Goal: Information Seeking & Learning: Learn about a topic

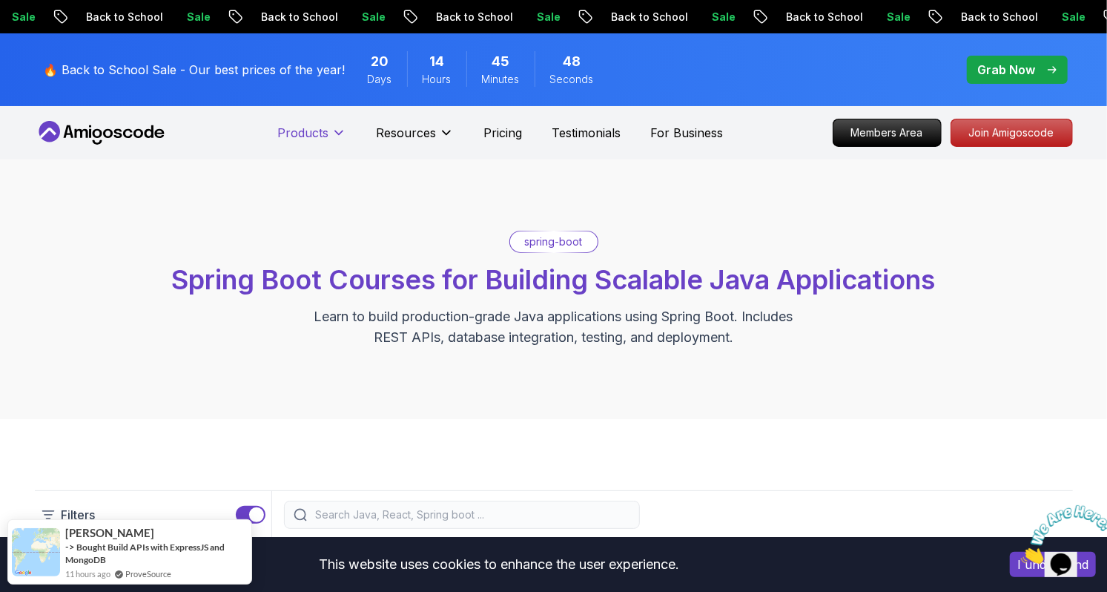
click at [333, 125] on icon at bounding box center [339, 132] width 15 height 15
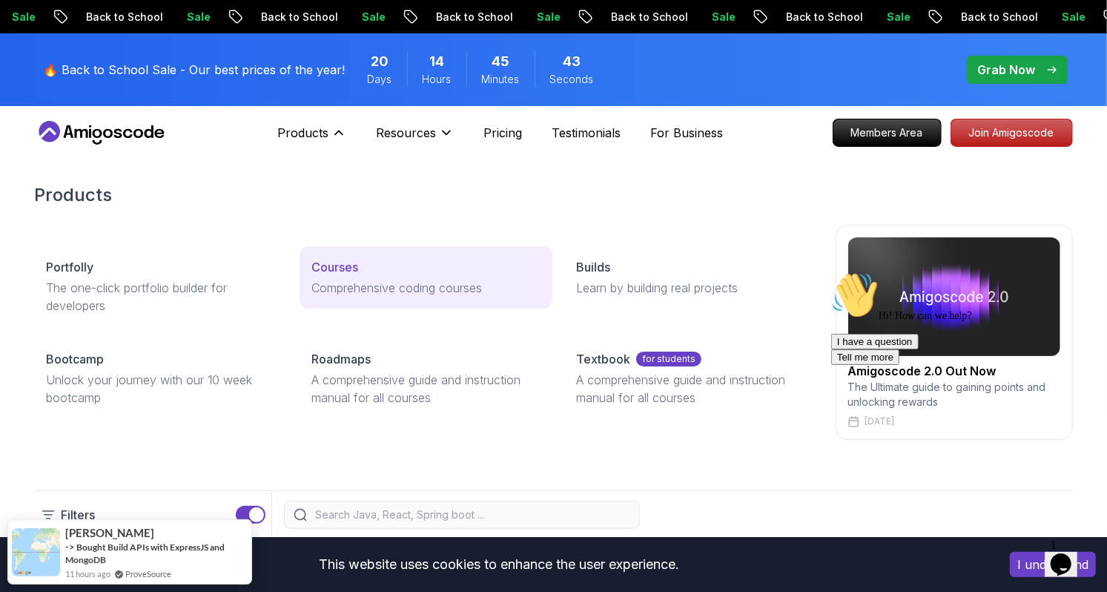
click at [348, 267] on p "Courses" at bounding box center [335, 267] width 47 height 18
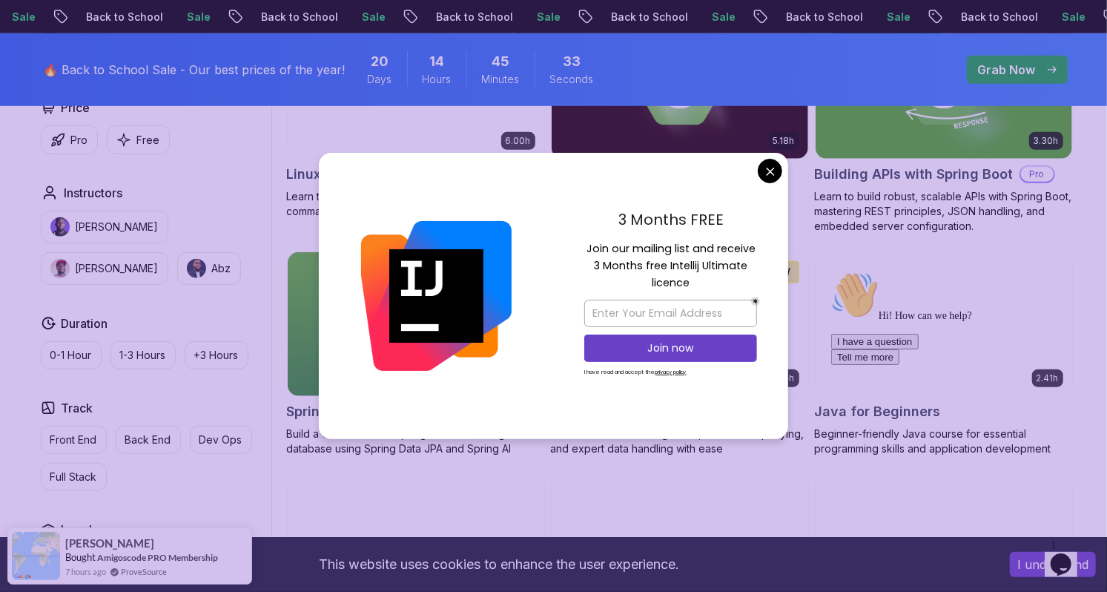
scroll to position [559, 0]
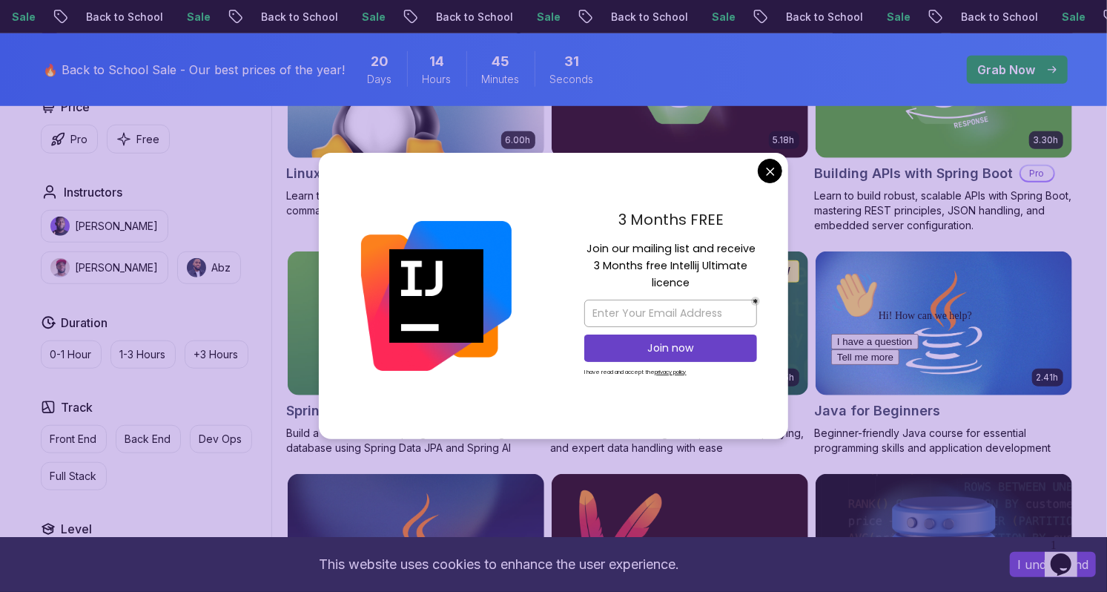
click at [770, 174] on icon "close" at bounding box center [770, 171] width 7 height 7
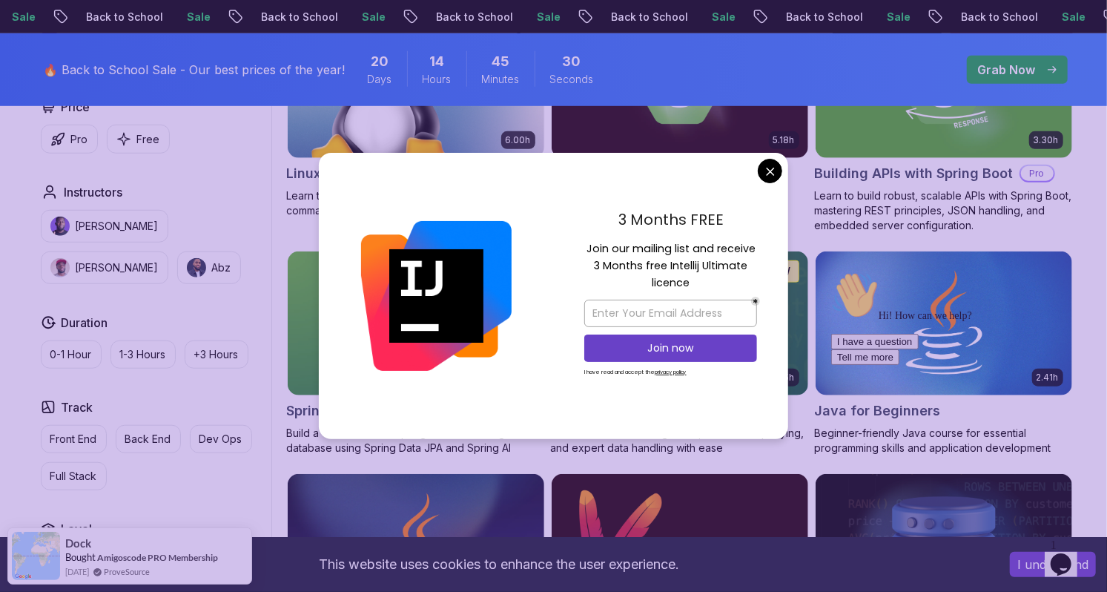
click at [777, 182] on button "close" at bounding box center [770, 171] width 24 height 24
click at [766, 182] on button "close" at bounding box center [770, 171] width 24 height 24
click at [774, 176] on icon "close" at bounding box center [770, 171] width 9 height 9
click at [772, 176] on icon "close" at bounding box center [770, 171] width 9 height 9
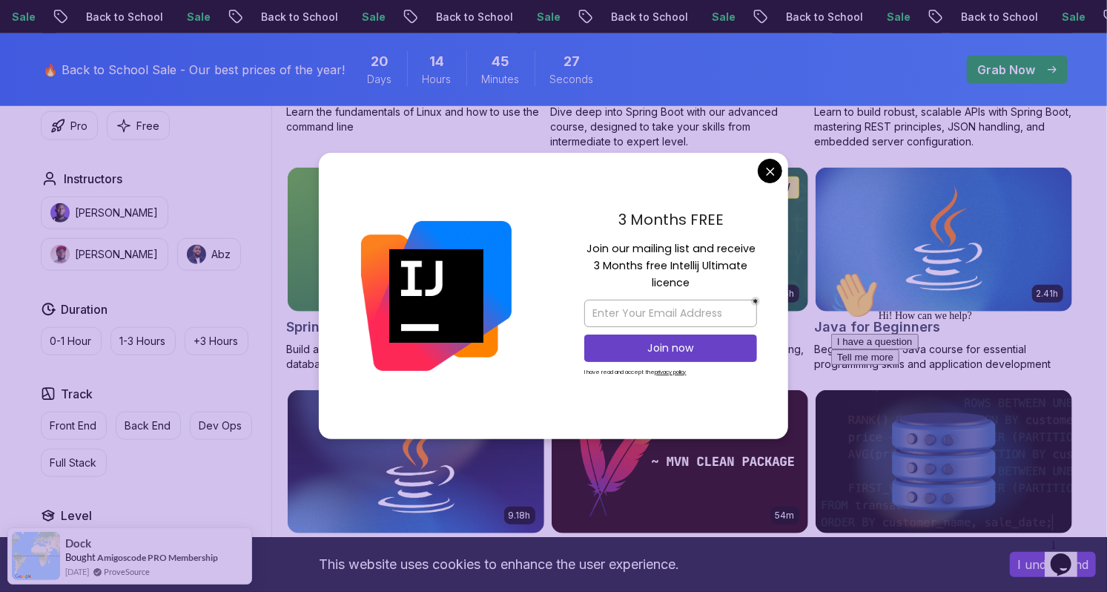
scroll to position [650, 0]
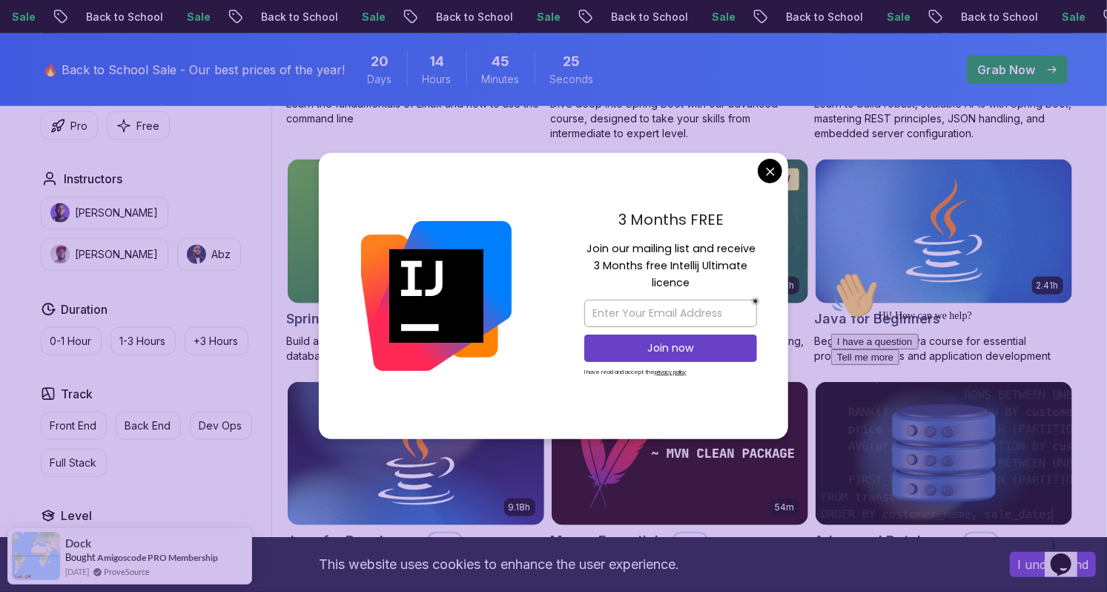
click at [768, 176] on icon "close" at bounding box center [770, 171] width 9 height 9
click at [774, 176] on icon "close" at bounding box center [770, 171] width 9 height 9
click at [769, 182] on button "close" at bounding box center [770, 171] width 24 height 24
click at [775, 182] on button "close" at bounding box center [770, 171] width 24 height 24
click at [774, 174] on icon "close" at bounding box center [770, 171] width 7 height 7
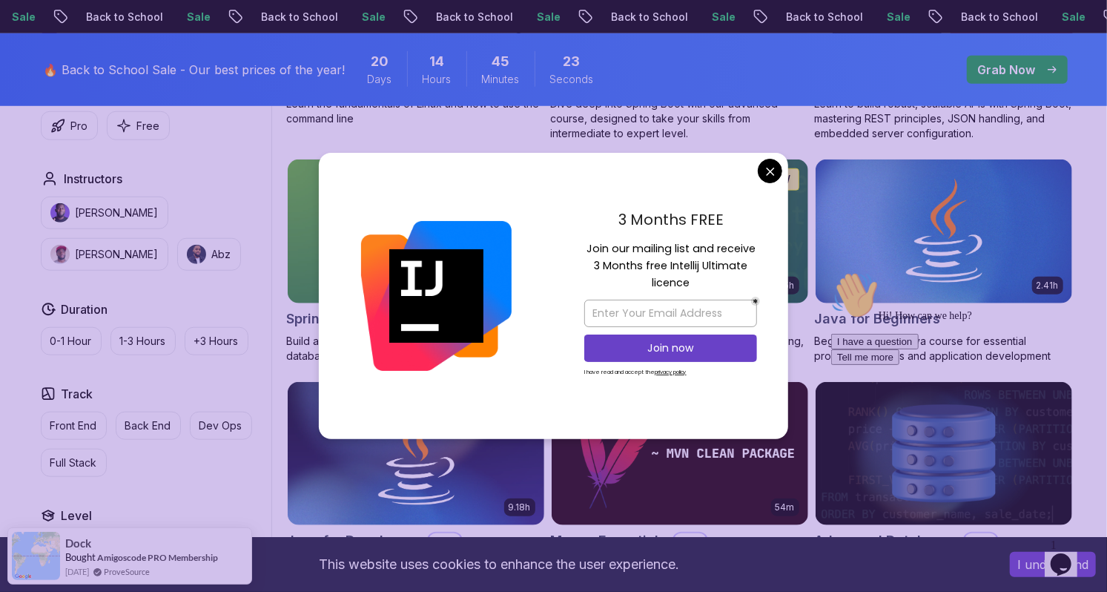
click at [772, 176] on icon "close" at bounding box center [770, 171] width 9 height 9
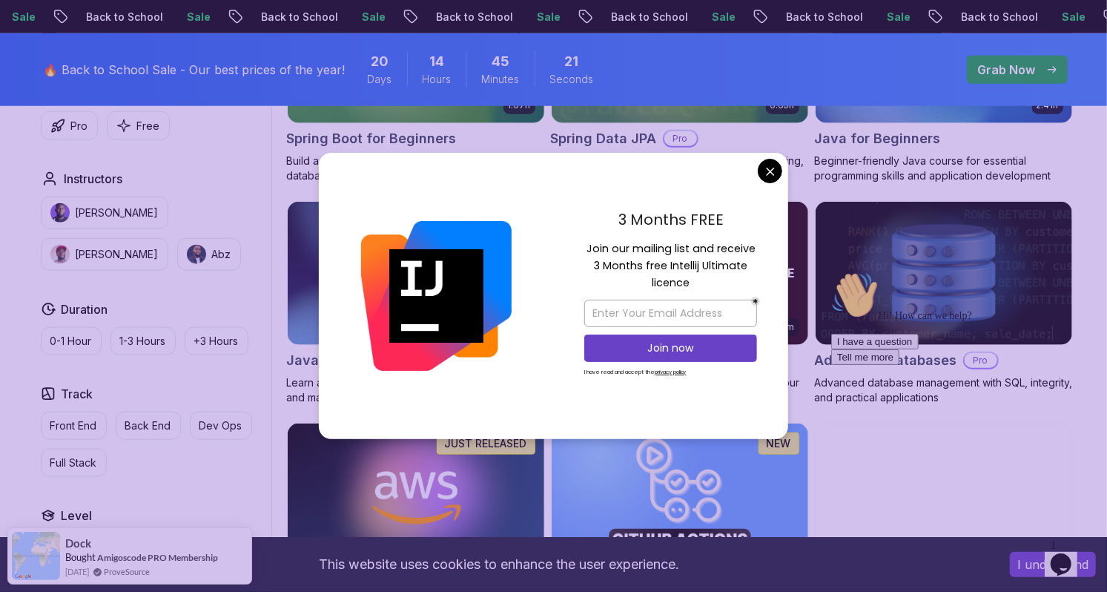
scroll to position [834, 0]
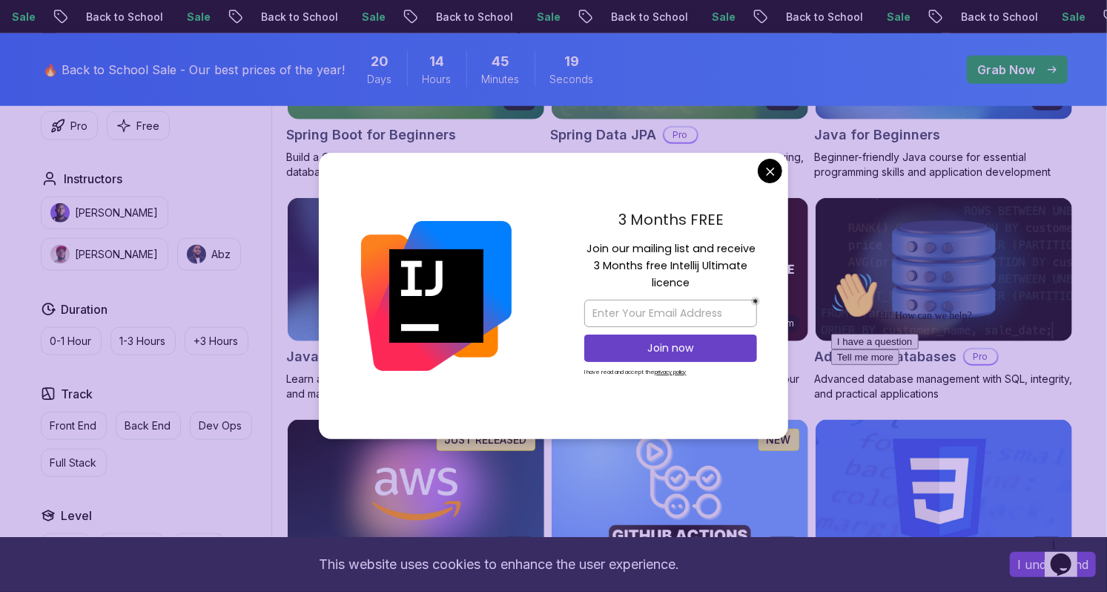
click at [775, 182] on button "close" at bounding box center [770, 171] width 24 height 24
click at [774, 176] on icon "close" at bounding box center [770, 171] width 9 height 9
click at [767, 182] on button "close" at bounding box center [770, 171] width 24 height 24
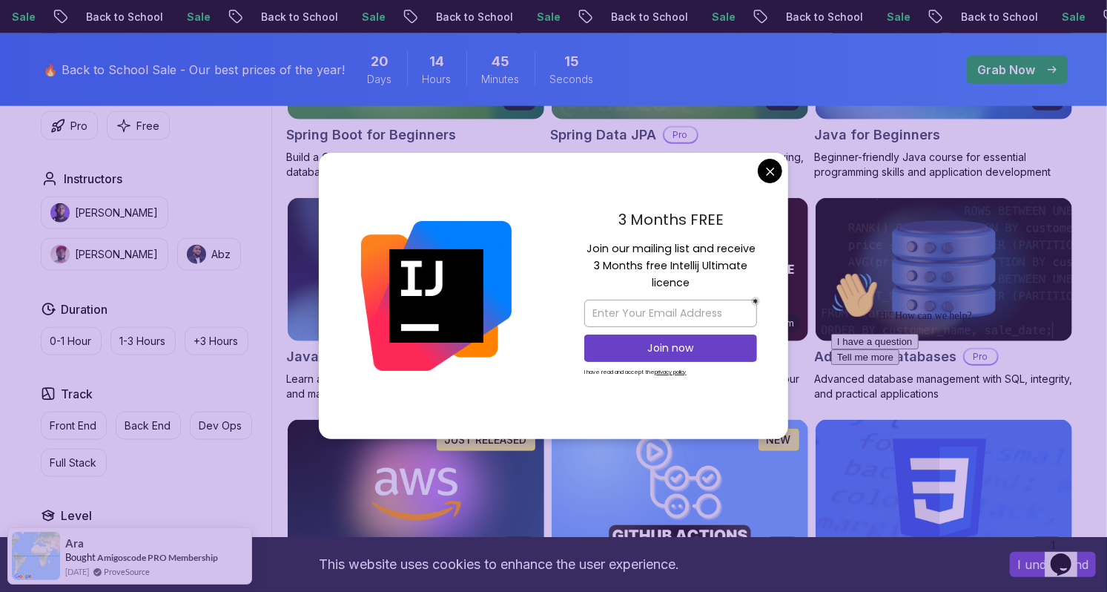
click at [183, 185] on div "Instructors" at bounding box center [153, 179] width 225 height 18
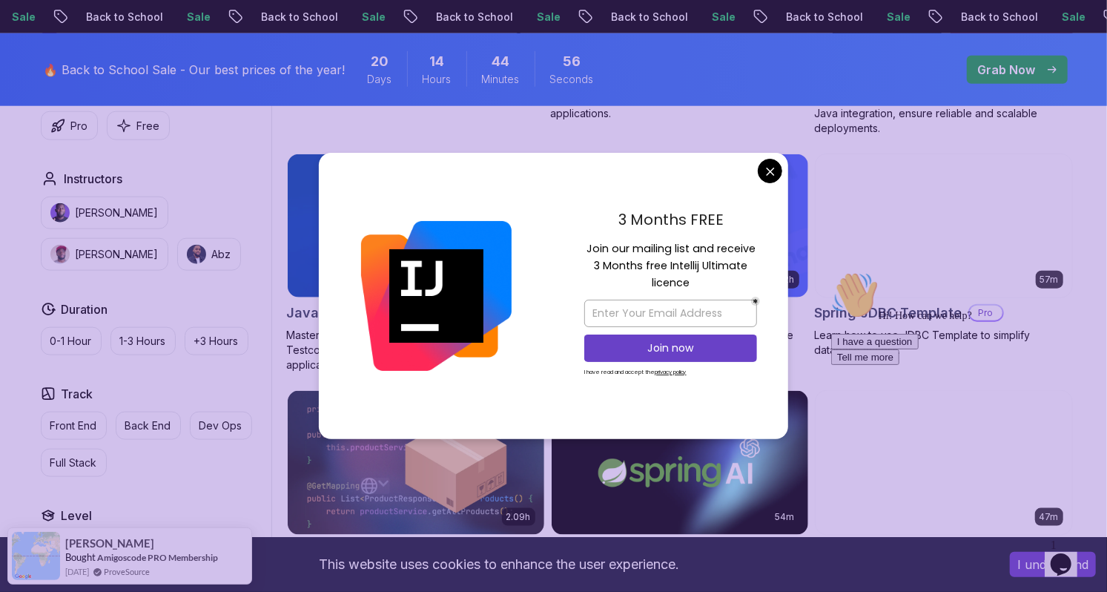
scroll to position [884, 0]
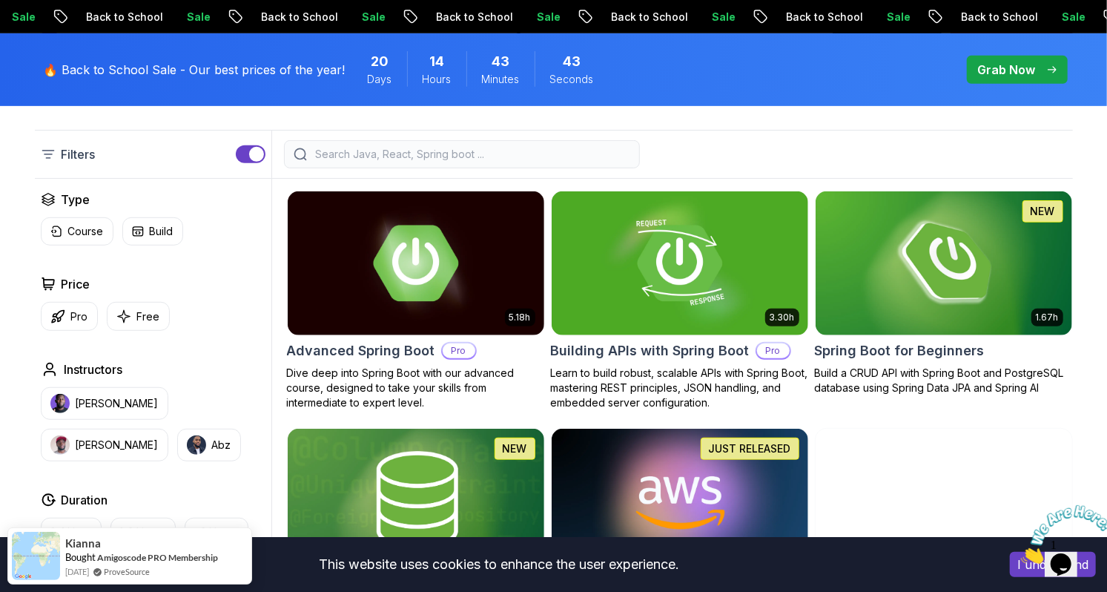
scroll to position [366, 0]
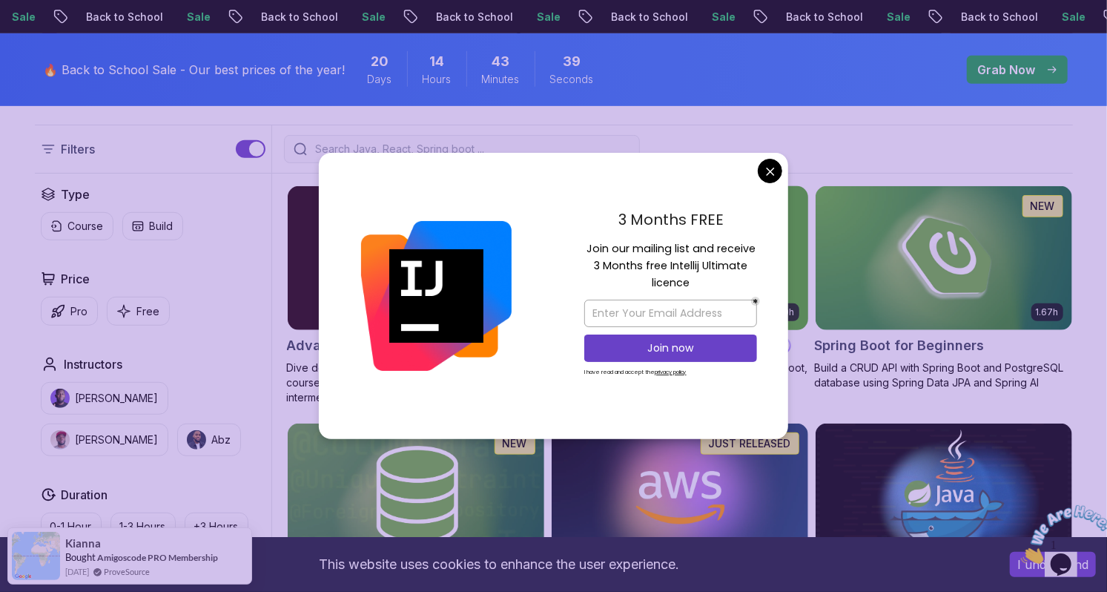
click at [768, 201] on img at bounding box center [679, 257] width 269 height 151
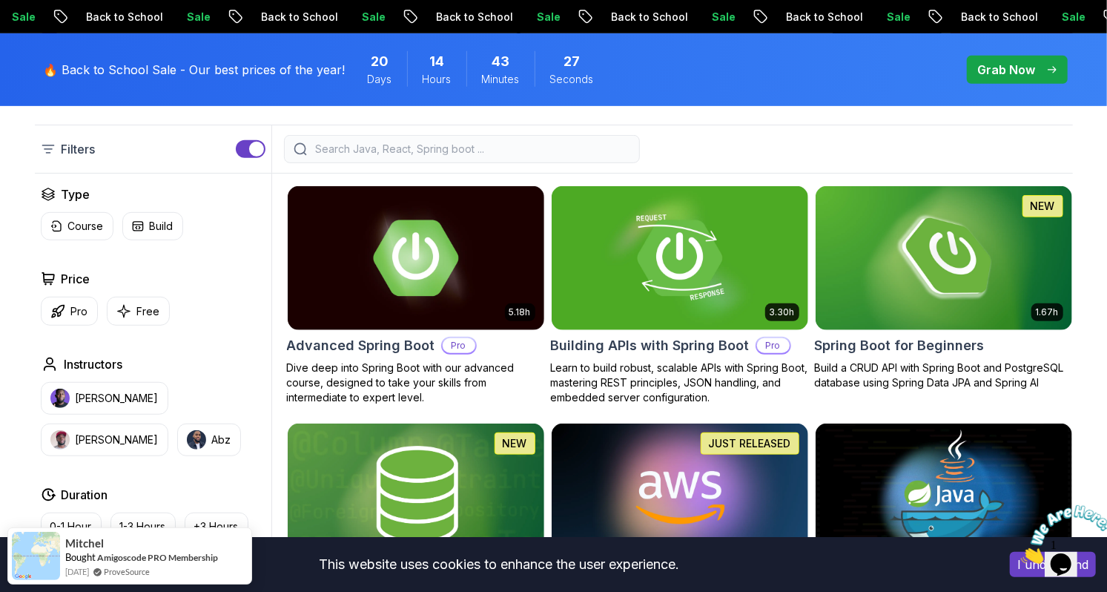
scroll to position [369, 0]
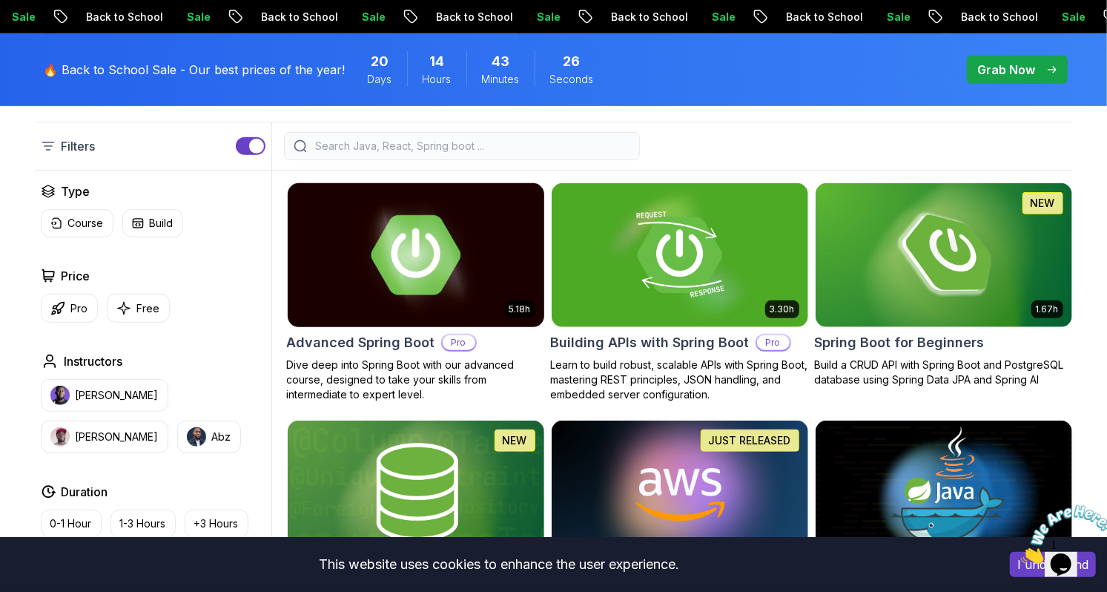
click at [418, 291] on img at bounding box center [415, 254] width 269 height 151
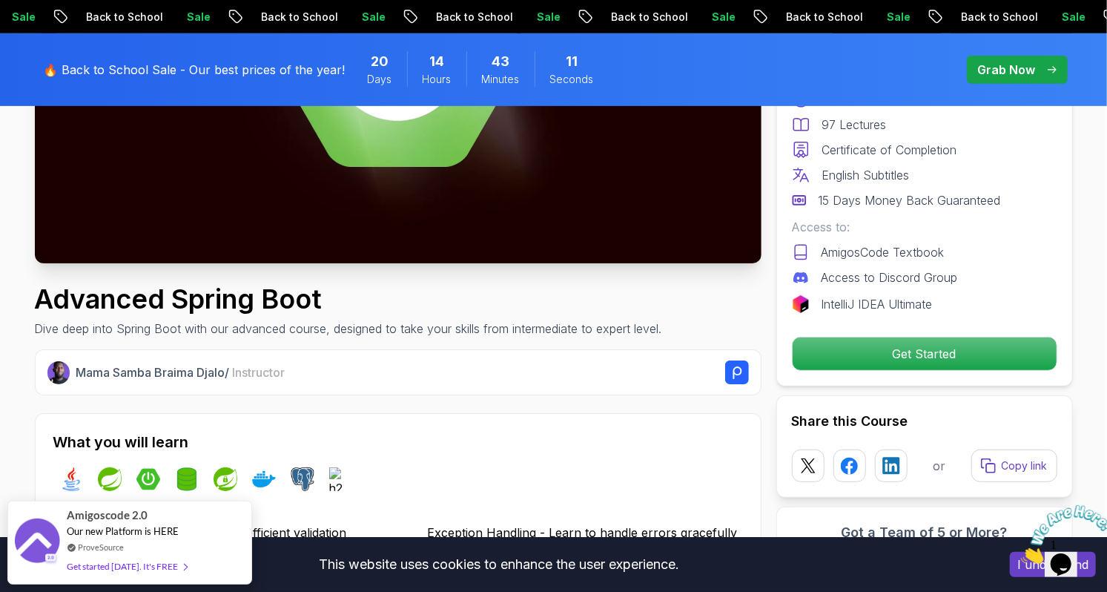
scroll to position [344, 0]
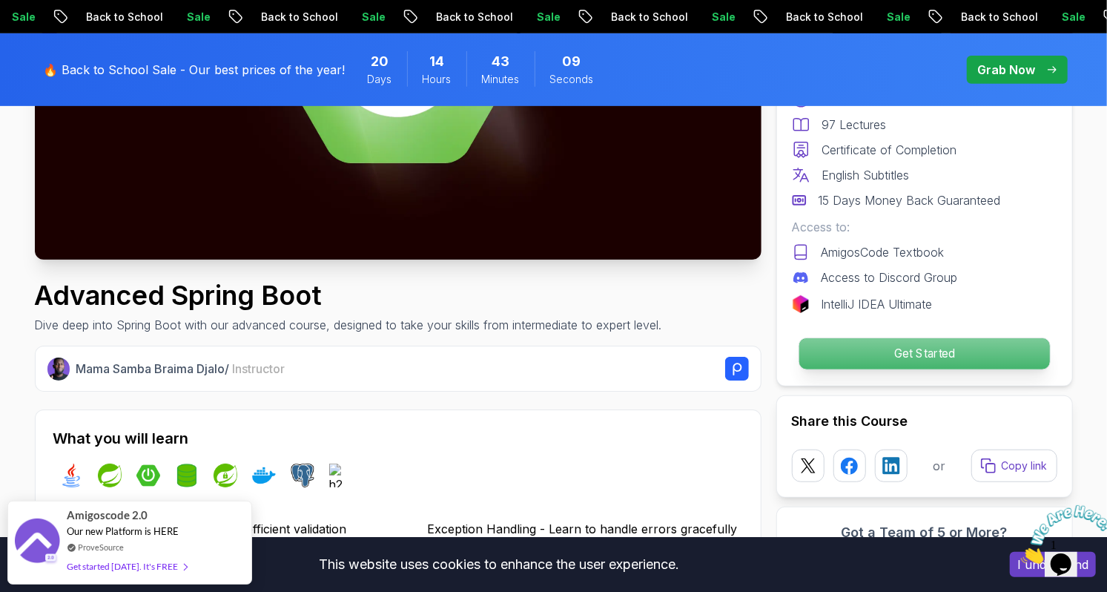
click at [1016, 355] on p "Get Started" at bounding box center [924, 353] width 251 height 31
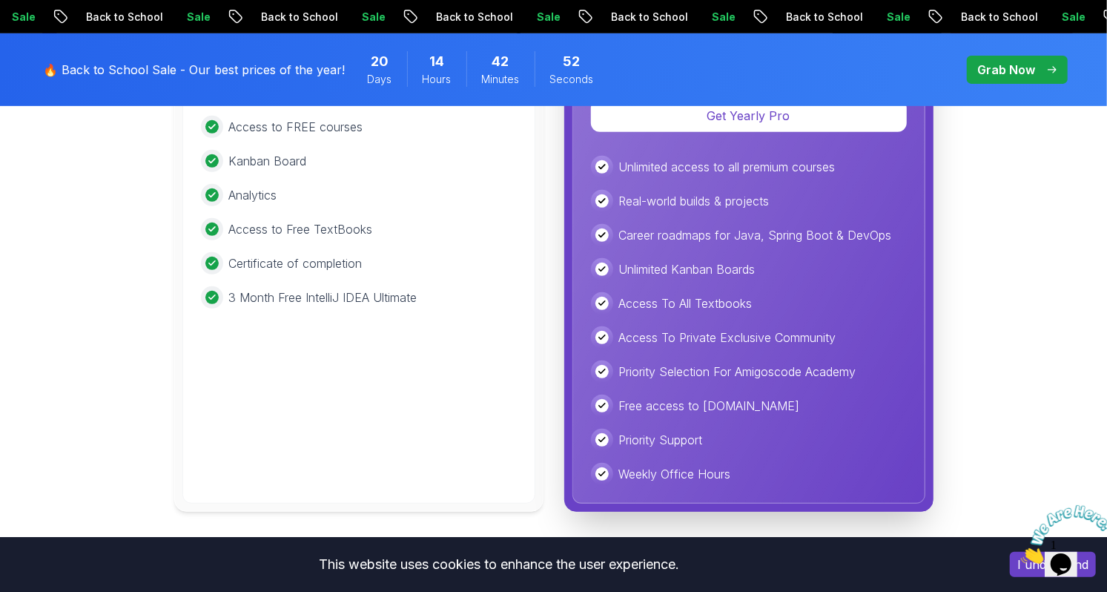
scroll to position [3635, 0]
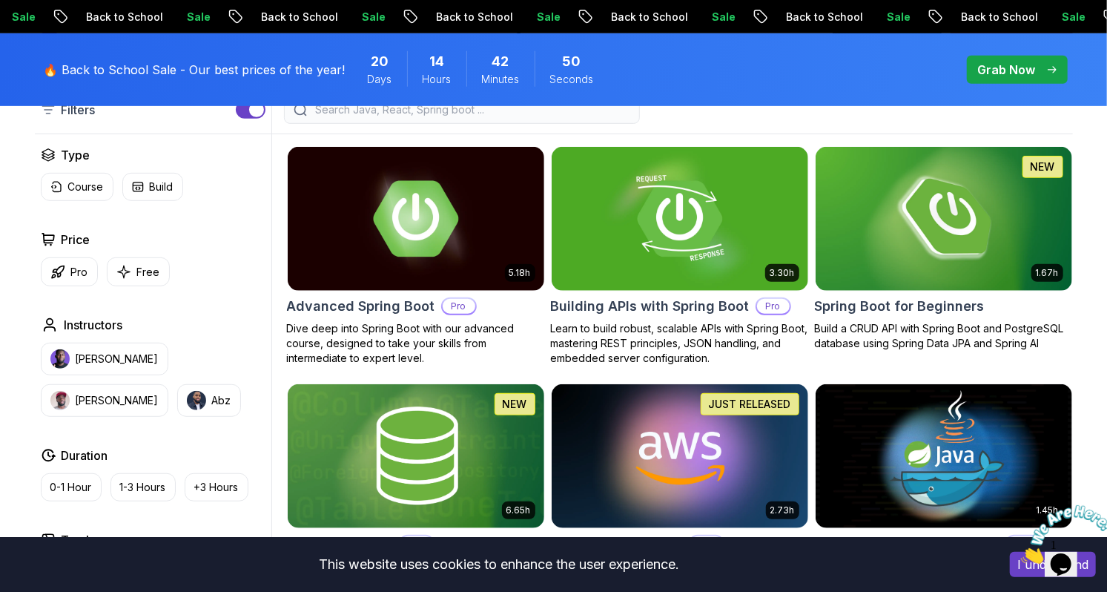
scroll to position [369, 0]
